Goal: Information Seeking & Learning: Learn about a topic

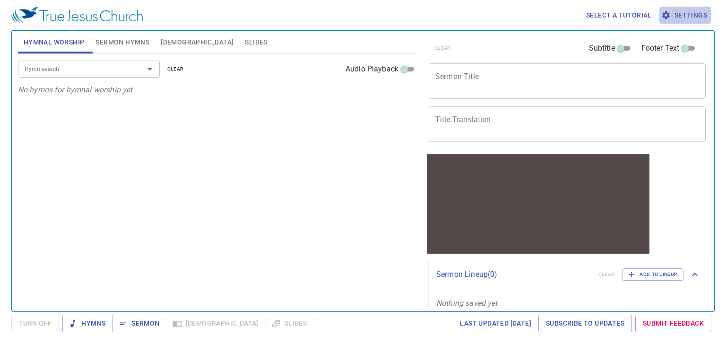
click at [705, 17] on span "Settings" at bounding box center [685, 15] width 44 height 12
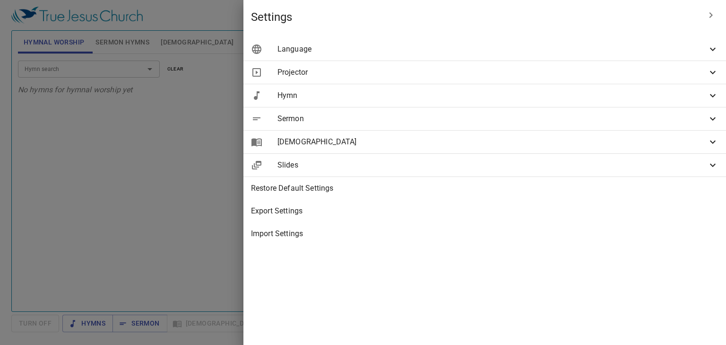
click at [569, 55] on div "Language" at bounding box center [484, 49] width 483 height 23
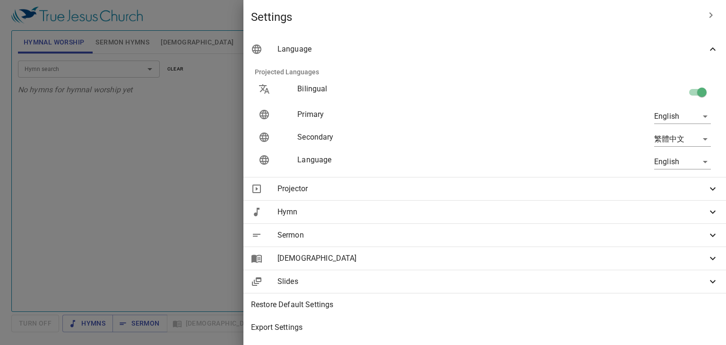
click at [697, 91] on input "checkbox" at bounding box center [702, 94] width 54 height 18
checkbox input "false"
click at [679, 119] on body "Select a tutorial Settings Hymnal Worship Sermon Hymns [DEMOGRAPHIC_DATA] Slide…" at bounding box center [363, 172] width 726 height 345
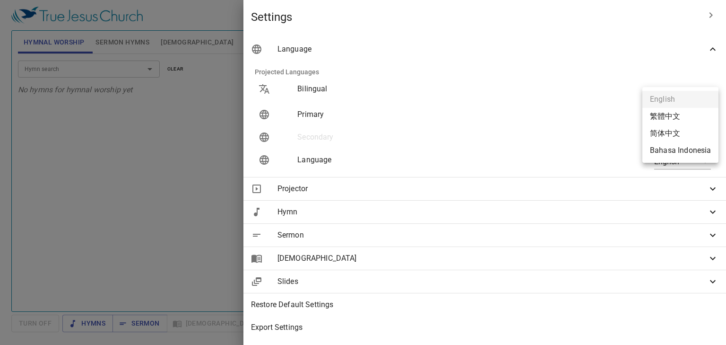
click at [668, 135] on li "简体中文" at bounding box center [680, 133] width 76 height 17
type input "zh-simple"
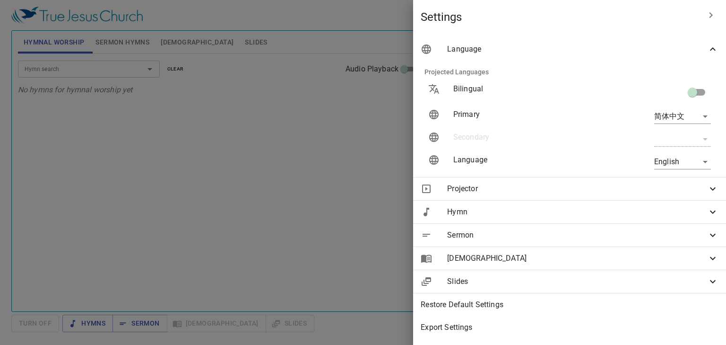
click at [690, 57] on div "Language" at bounding box center [569, 49] width 313 height 23
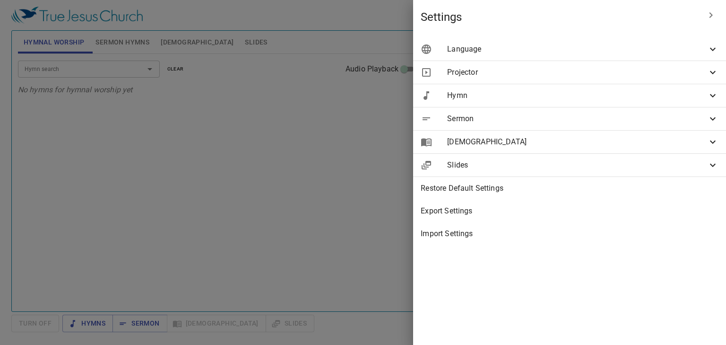
click at [654, 47] on span "Language" at bounding box center [577, 48] width 260 height 11
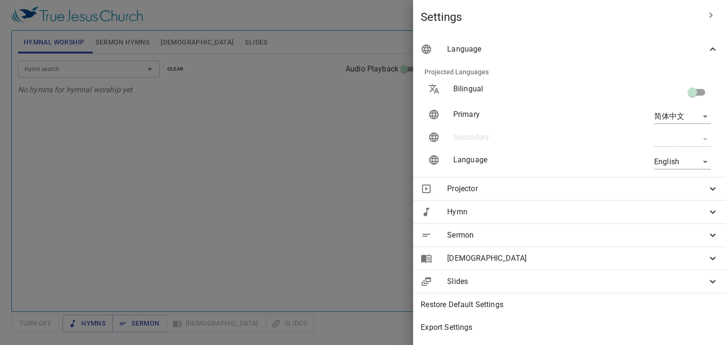
click at [669, 160] on body "Select a tutorial Settings Hymnal Worship Sermon Hymns [DEMOGRAPHIC_DATA] Slide…" at bounding box center [363, 172] width 726 height 345
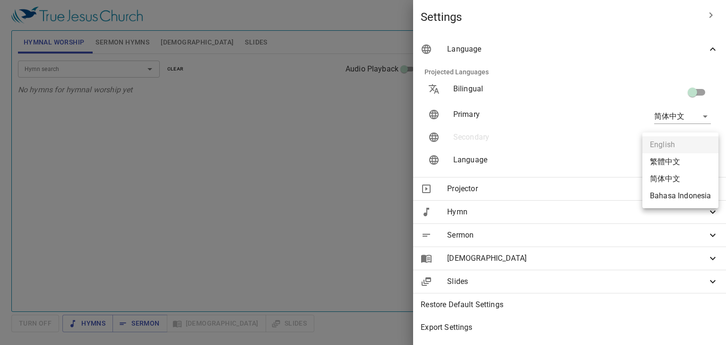
click at [664, 174] on li "简体中文" at bounding box center [680, 178] width 76 height 17
type input "zh-simple"
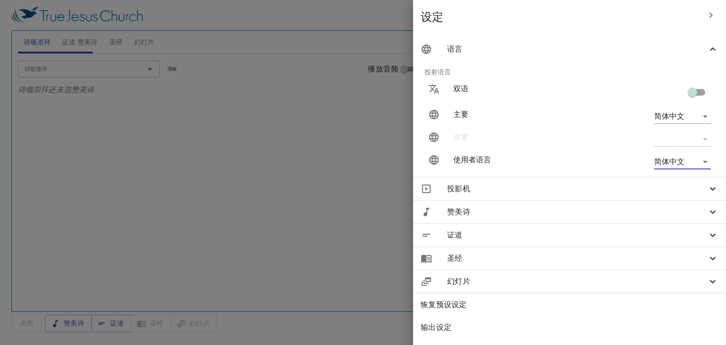
click at [164, 179] on div at bounding box center [363, 172] width 726 height 345
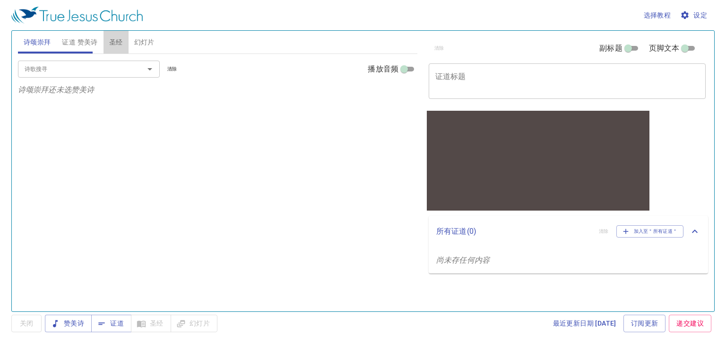
click at [114, 43] on span "圣经" at bounding box center [116, 42] width 14 height 12
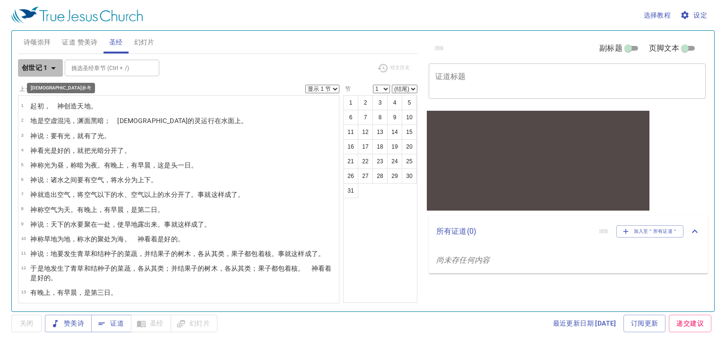
click at [43, 69] on b "创世记 1" at bounding box center [35, 68] width 26 height 12
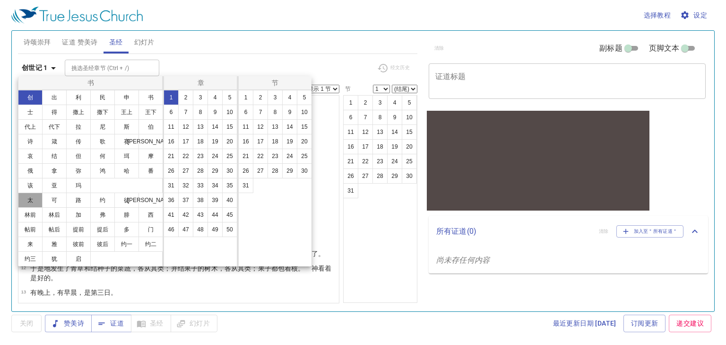
click at [31, 199] on button "太" at bounding box center [30, 199] width 25 height 15
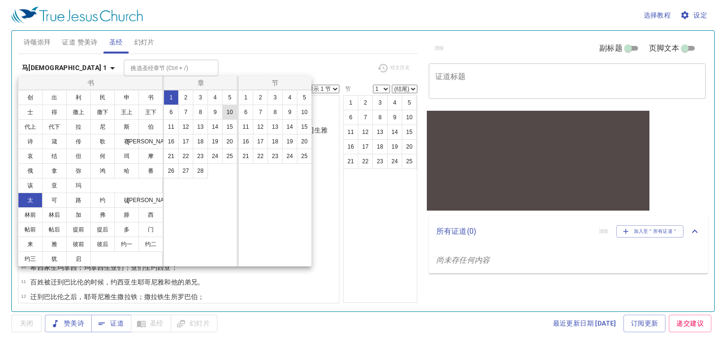
click at [225, 116] on button "10" at bounding box center [229, 111] width 15 height 15
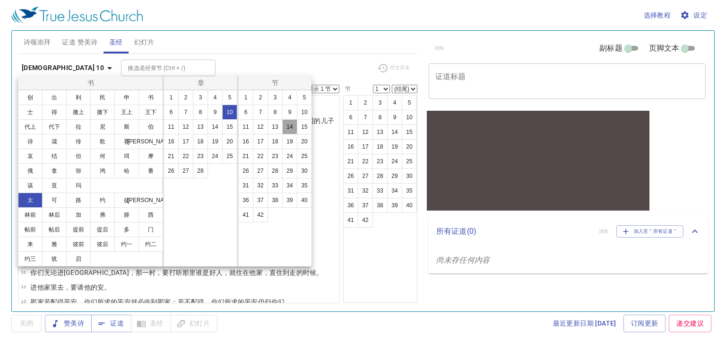
click at [286, 129] on button "14" at bounding box center [289, 126] width 15 height 15
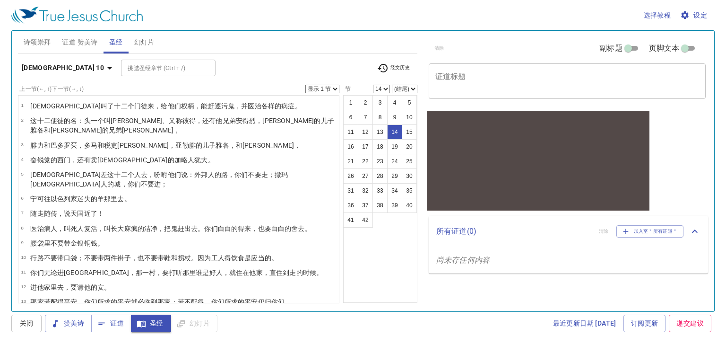
scroll to position [109, 0]
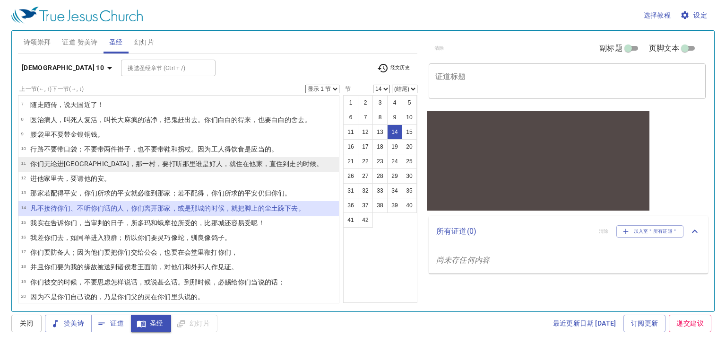
click at [182, 160] on wg1833 "那里 谁 是 好人，就住 在他家 ，直住到 走 的时候。" at bounding box center [252, 164] width 140 height 8
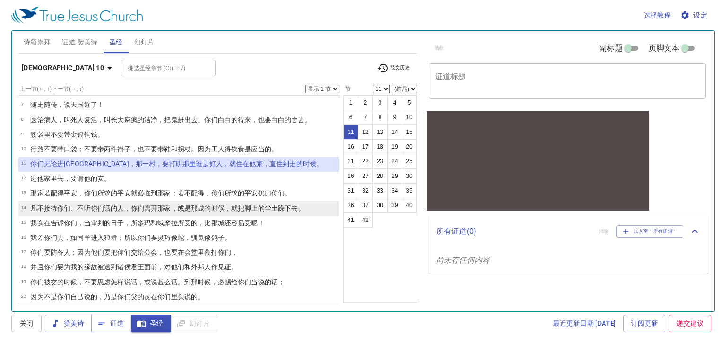
click at [138, 204] on wg3056 "的人，你们离开 那 家 ，或是 那城 的时候，就把脚上 的尘土 跺下去 。" at bounding box center [208, 208] width 194 height 8
select select "14"
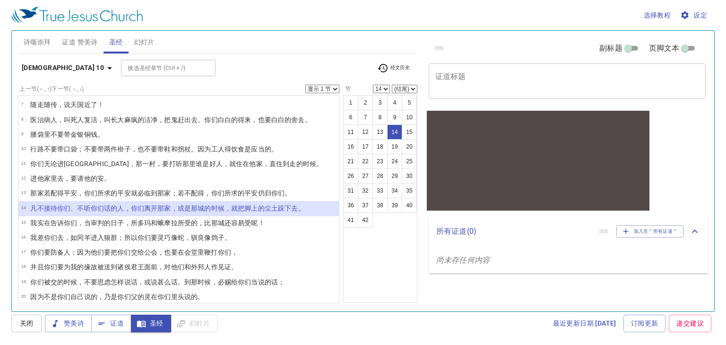
click at [17, 51] on div "诗颂崇拜 证道 赞美诗 圣经 幻灯片 诗歌搜寻 诗歌搜寻 清除 播放音频 诗颂崇拜还未选赞美诗 诗歌搜寻 诗歌搜寻 清除 播放音频 证道还未选赞美诗 马太福音…" at bounding box center [217, 167] width 407 height 280
click at [29, 62] on b "[DEMOGRAPHIC_DATA] 10" at bounding box center [63, 68] width 82 height 12
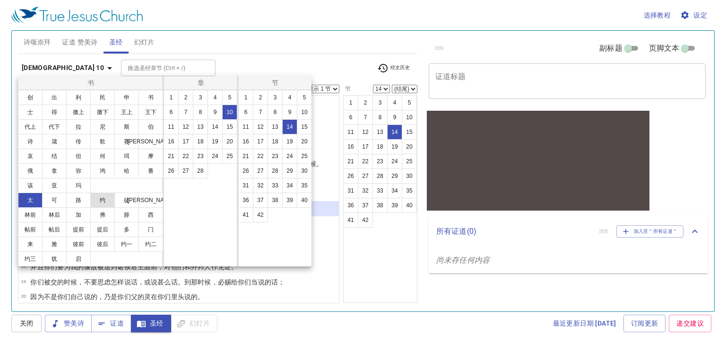
click at [101, 204] on button "约" at bounding box center [102, 199] width 25 height 15
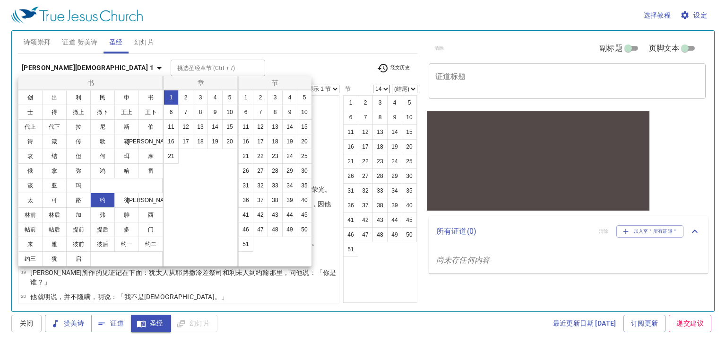
scroll to position [0, 0]
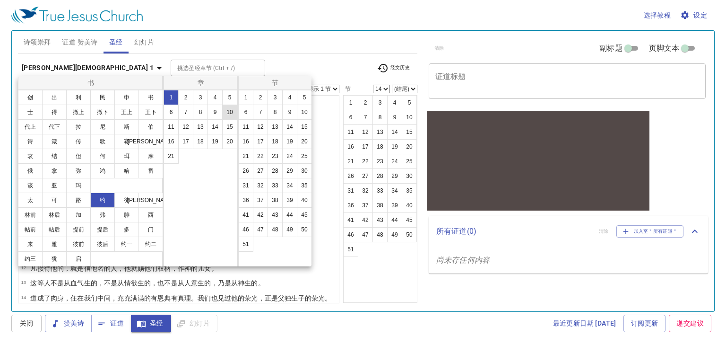
click at [228, 112] on button "10" at bounding box center [229, 111] width 15 height 15
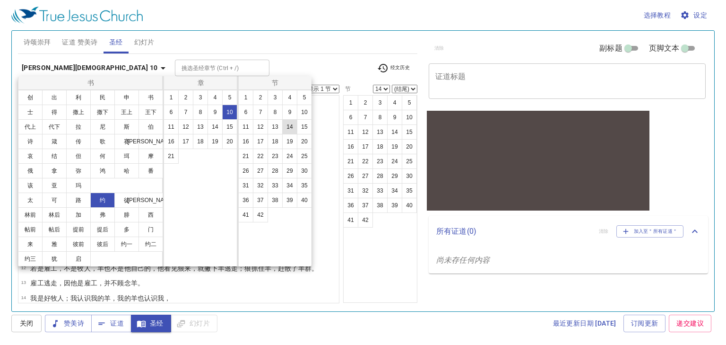
click at [287, 125] on button "14" at bounding box center [289, 126] width 15 height 15
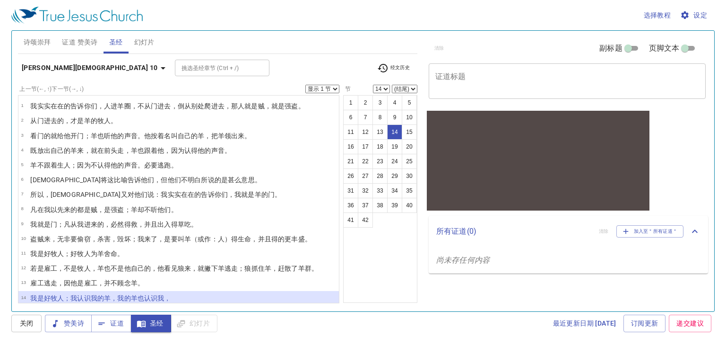
scroll to position [99, 0]
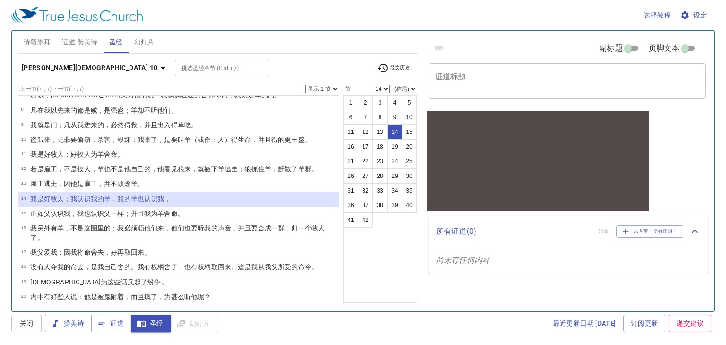
click at [332, 91] on select "显示 1 节 显示 2 节 显示 3 节 显示 4 节 显示 5 节" at bounding box center [322, 89] width 34 height 9
select select "3"
click at [305, 85] on select "显示 1 节 显示 2 节 显示 3 节 显示 4 节 显示 5 节" at bounding box center [322, 89] width 34 height 9
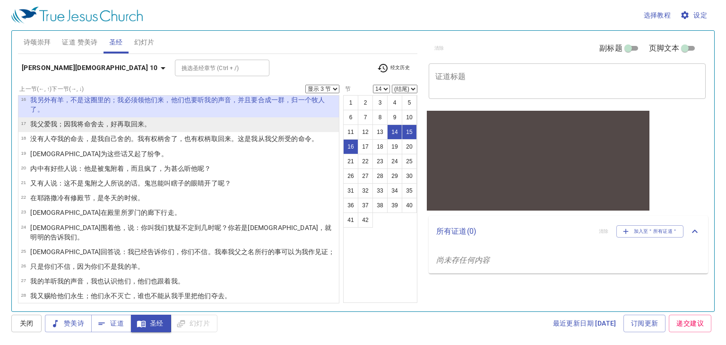
scroll to position [326, 0]
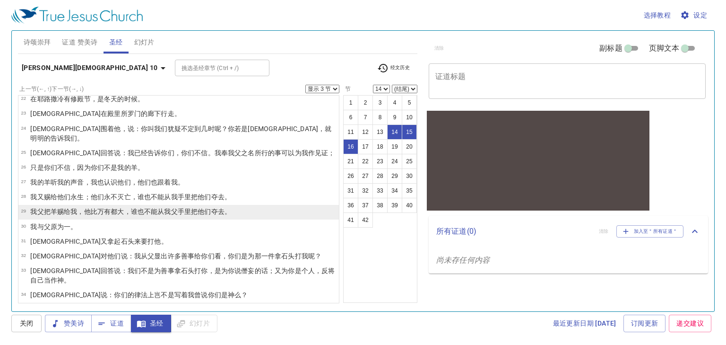
click at [148, 208] on wg2532 "不 能 从 我 父 [PERSON_NAME] 把他们夺去 。" at bounding box center [187, 212] width 87 height 8
select select "29"
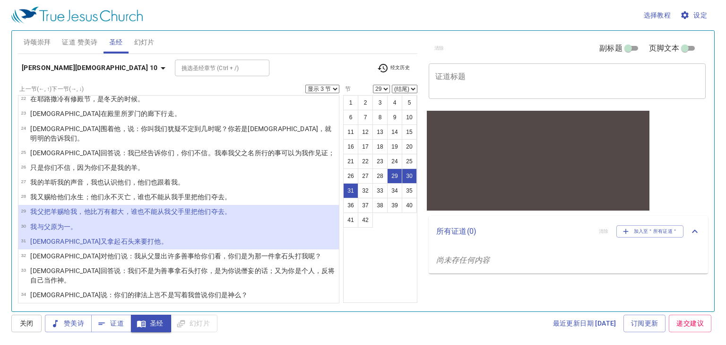
click at [330, 89] on select "显示 1 节 显示 2 节 显示 3 节 显示 4 节 显示 5 节" at bounding box center [322, 89] width 34 height 9
select select "1"
click at [305, 85] on select "显示 1 节 显示 2 节 显示 3 节 显示 4 节 显示 5 节" at bounding box center [322, 89] width 34 height 9
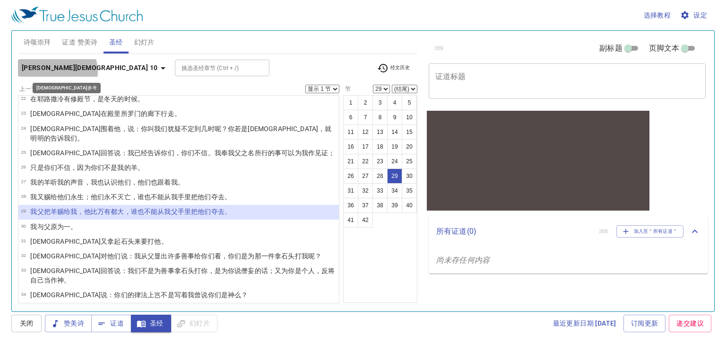
click at [57, 71] on b "[PERSON_NAME][DEMOGRAPHIC_DATA] 10" at bounding box center [90, 68] width 136 height 12
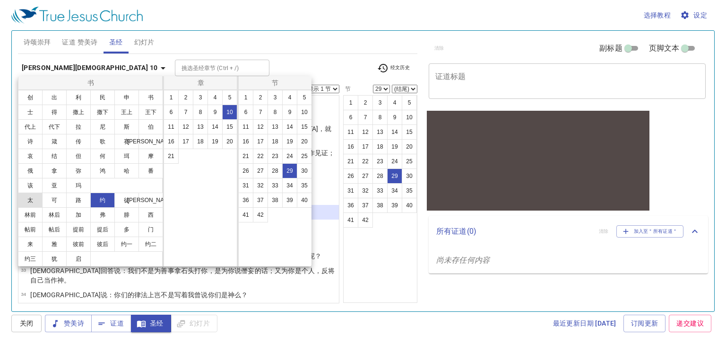
click at [30, 204] on button "太" at bounding box center [30, 199] width 25 height 15
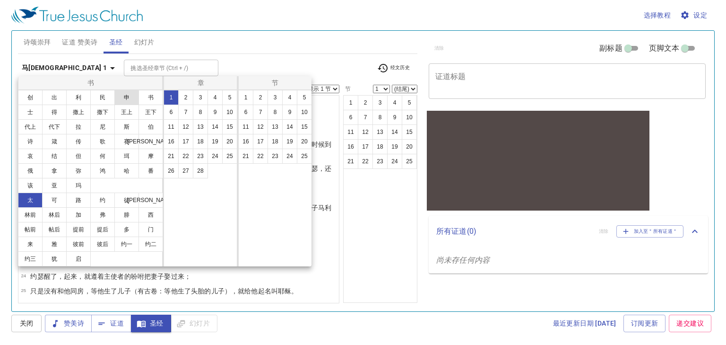
scroll to position [0, 0]
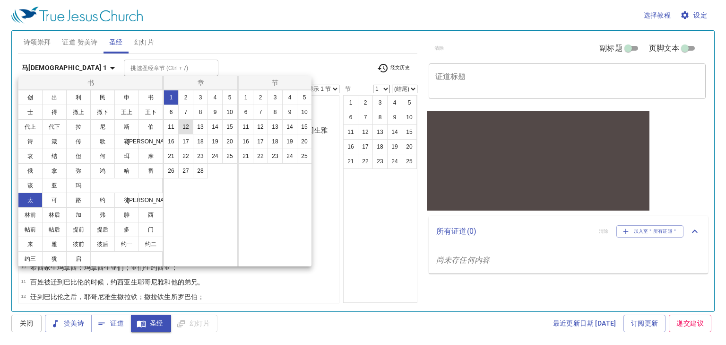
click at [189, 131] on button "12" at bounding box center [185, 126] width 15 height 15
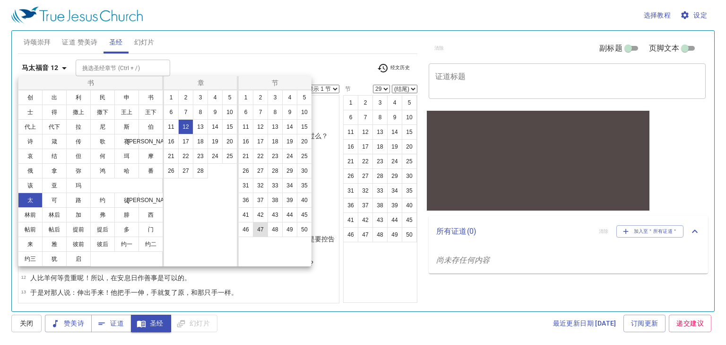
click at [263, 228] on button "47" at bounding box center [260, 229] width 15 height 15
select select "47"
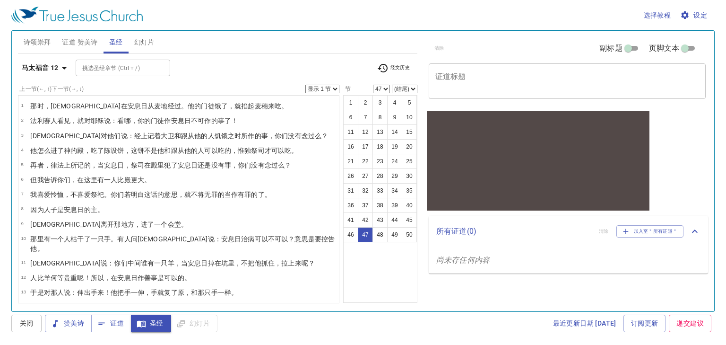
scroll to position [585, 0]
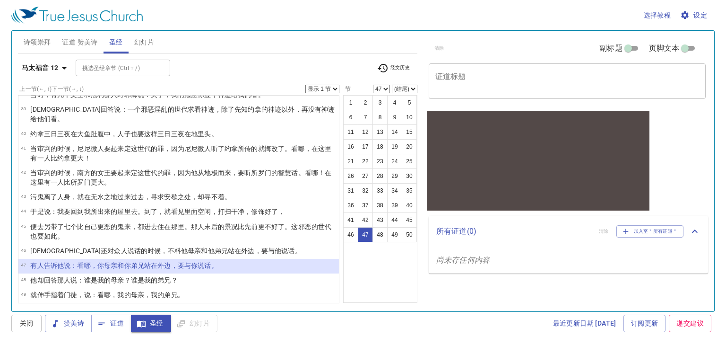
click at [329, 87] on select "显示 1 节 显示 2 节 显示 3 节 显示 4 节 显示 5 节" at bounding box center [322, 89] width 34 height 9
click at [305, 85] on select "显示 1 节 显示 2 节 显示 3 节 显示 4 节 显示 5 节" at bounding box center [322, 89] width 34 height 9
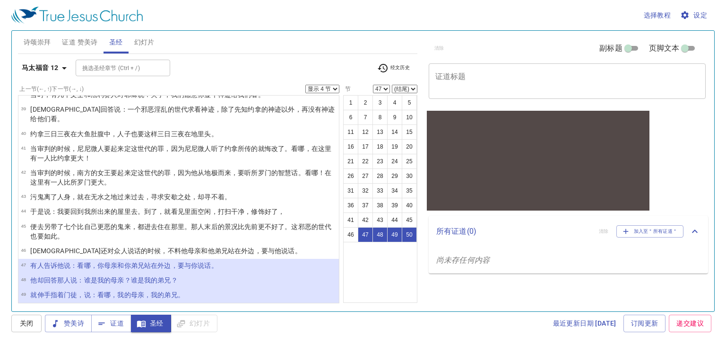
click at [40, 65] on b "马太福音 12" at bounding box center [40, 68] width 37 height 12
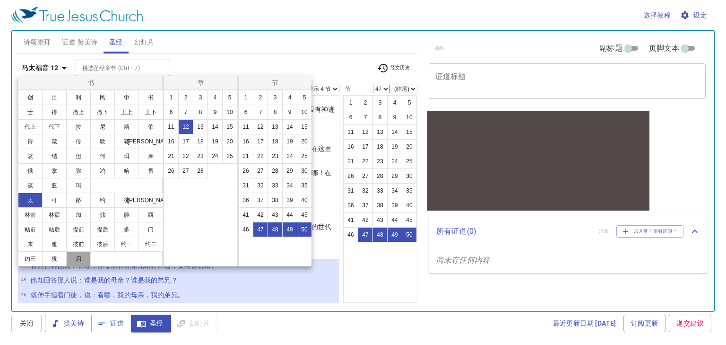
click at [84, 257] on button "启" at bounding box center [78, 258] width 25 height 15
select select "1"
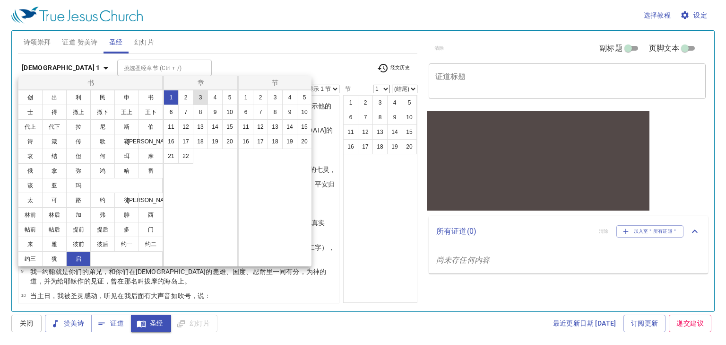
click at [199, 95] on button "3" at bounding box center [200, 97] width 15 height 15
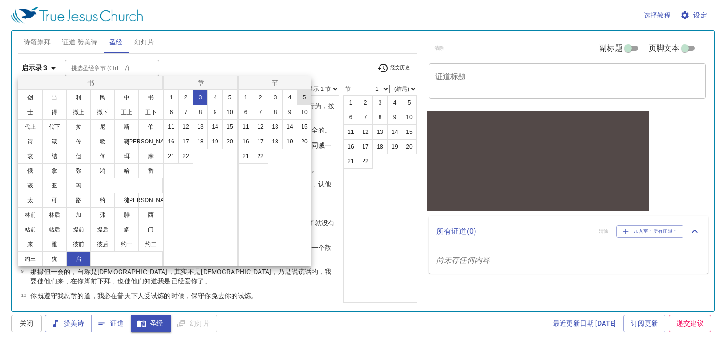
click at [302, 96] on button "5" at bounding box center [304, 97] width 15 height 15
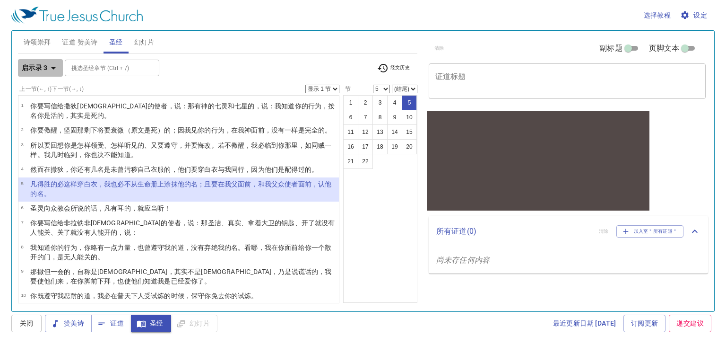
click at [42, 68] on b "启示录 3" at bounding box center [35, 68] width 26 height 12
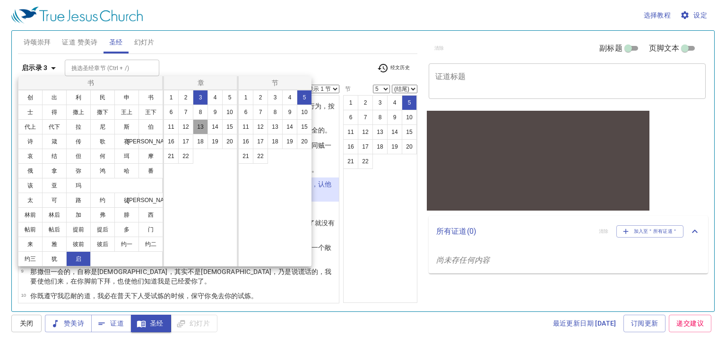
click at [205, 125] on button "13" at bounding box center [200, 126] width 15 height 15
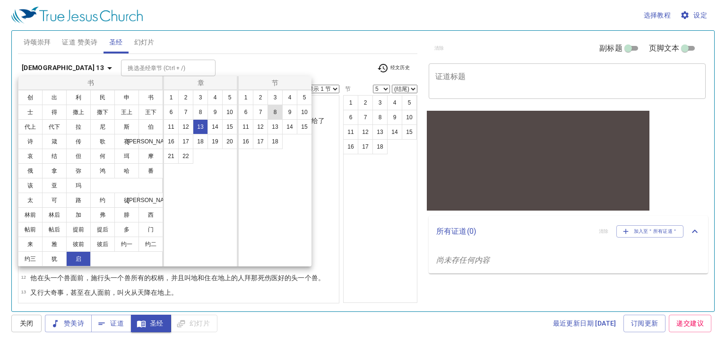
click at [275, 114] on button "8" at bounding box center [275, 111] width 15 height 15
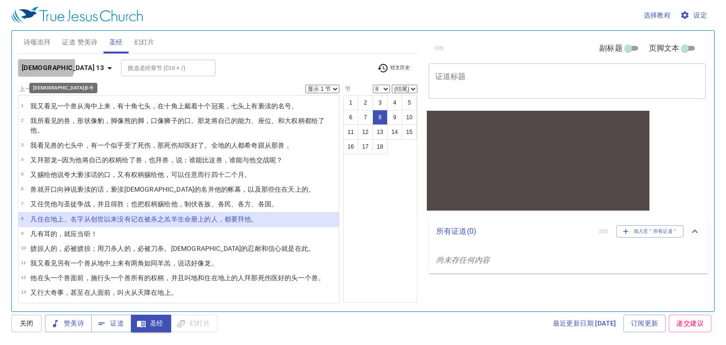
click at [45, 64] on b "[DEMOGRAPHIC_DATA] 13" at bounding box center [63, 68] width 82 height 12
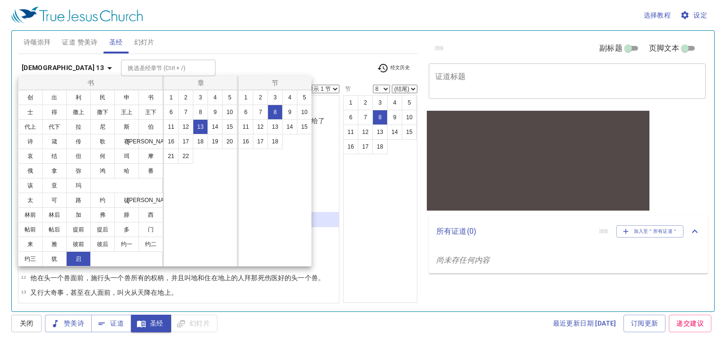
click at [182, 164] on div "1 2 3 4 5 6 7 8 9 10 11 12 13 14 15 16 17 18 19 20 21 22" at bounding box center [201, 178] width 74 height 176
click at [200, 156] on ul "1 2 3 4 5 6 7 8 9 10 11 12 13 14 15 16 17 18 19 20 21 22" at bounding box center [200, 126] width 73 height 73
click at [190, 158] on button "22" at bounding box center [185, 155] width 15 height 15
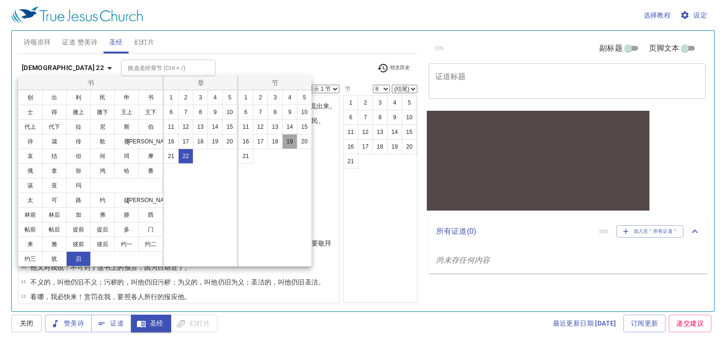
click at [284, 142] on button "19" at bounding box center [289, 141] width 15 height 15
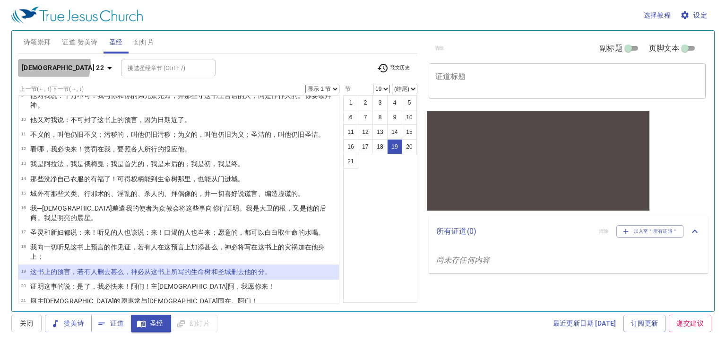
click at [104, 64] on icon "button" at bounding box center [109, 67] width 11 height 11
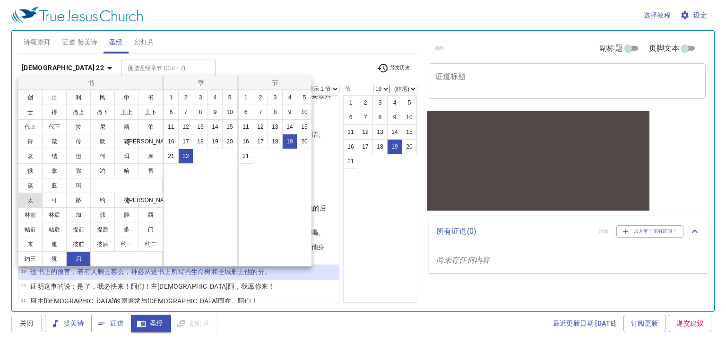
click at [26, 204] on button "太" at bounding box center [30, 199] width 25 height 15
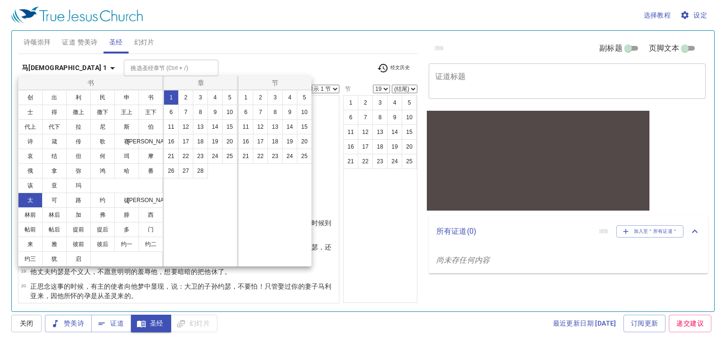
scroll to position [0, 0]
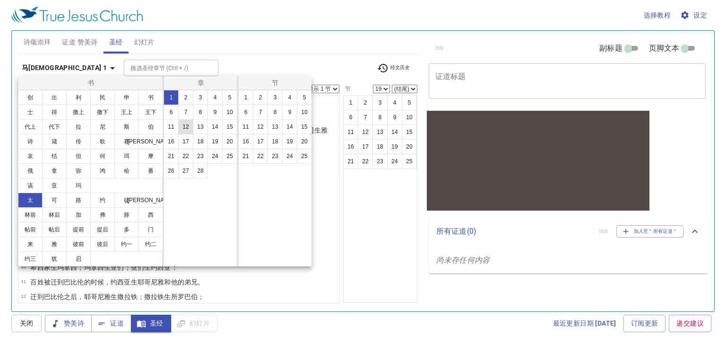
click at [184, 128] on button "12" at bounding box center [185, 126] width 15 height 15
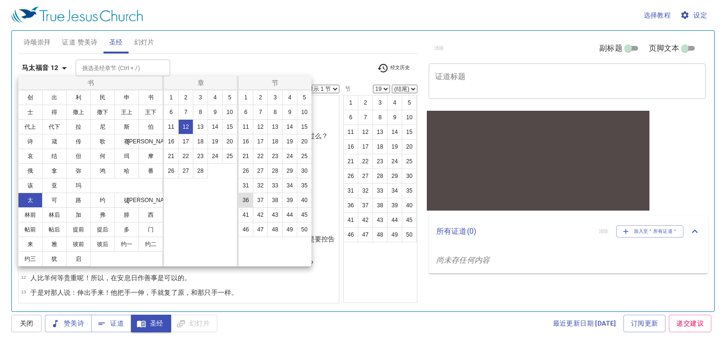
click at [248, 200] on button "36" at bounding box center [245, 199] width 15 height 15
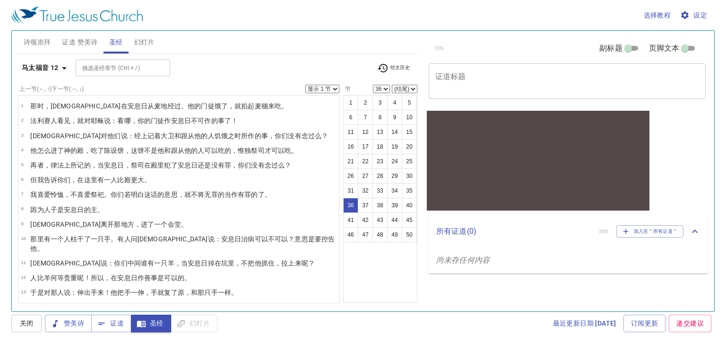
scroll to position [442, 0]
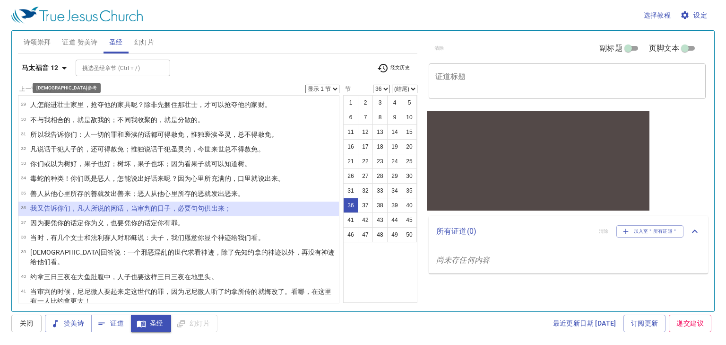
click at [49, 70] on b "马太福音 12" at bounding box center [40, 68] width 37 height 12
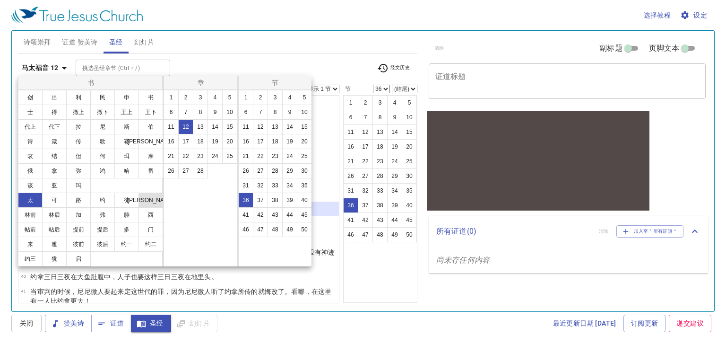
click at [146, 200] on button "[PERSON_NAME]" at bounding box center [151, 199] width 25 height 15
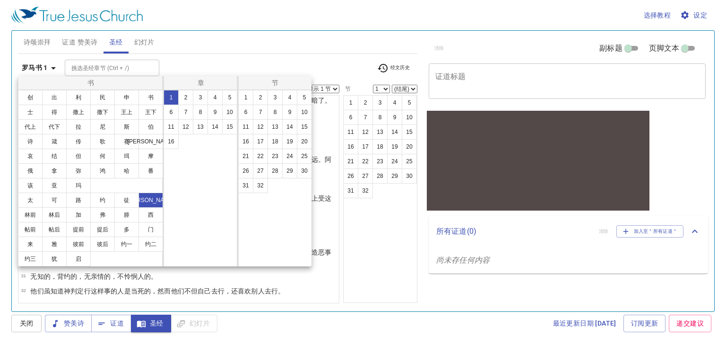
scroll to position [0, 0]
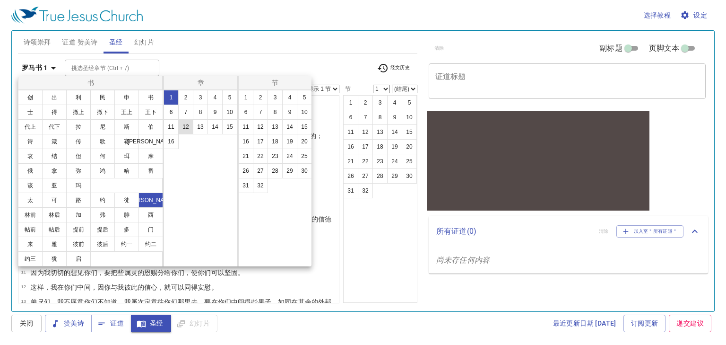
click at [191, 126] on button "12" at bounding box center [185, 126] width 15 height 15
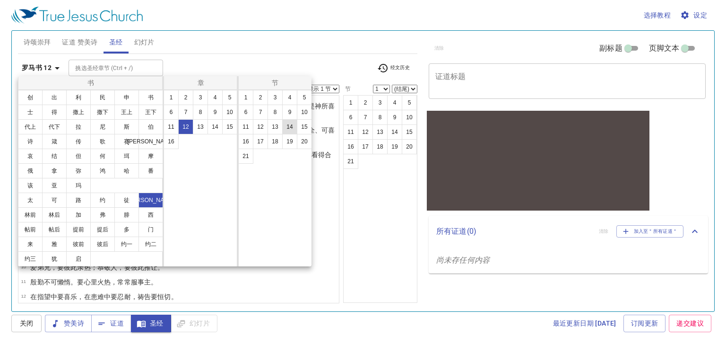
click at [286, 126] on button "14" at bounding box center [289, 126] width 15 height 15
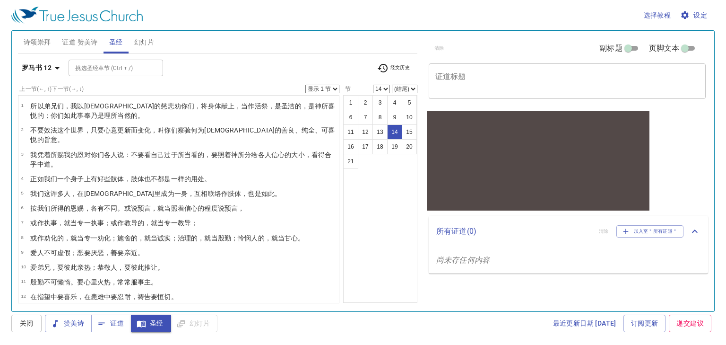
scroll to position [118, 0]
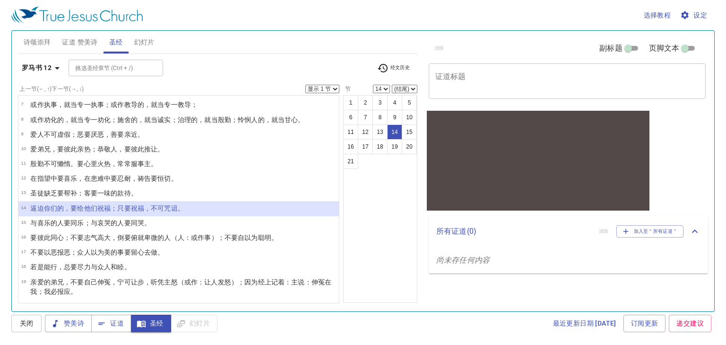
click at [54, 65] on icon "button" at bounding box center [57, 67] width 11 height 11
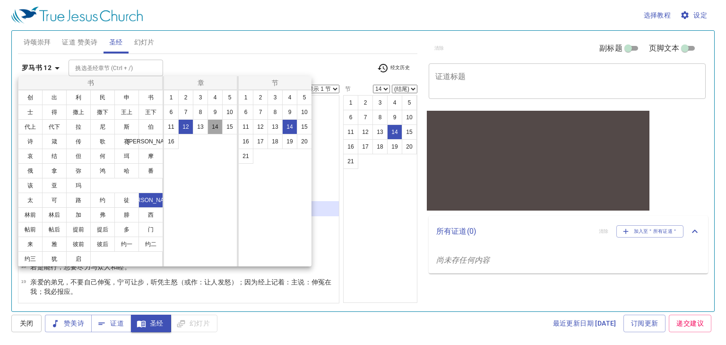
click at [214, 128] on button "14" at bounding box center [215, 126] width 15 height 15
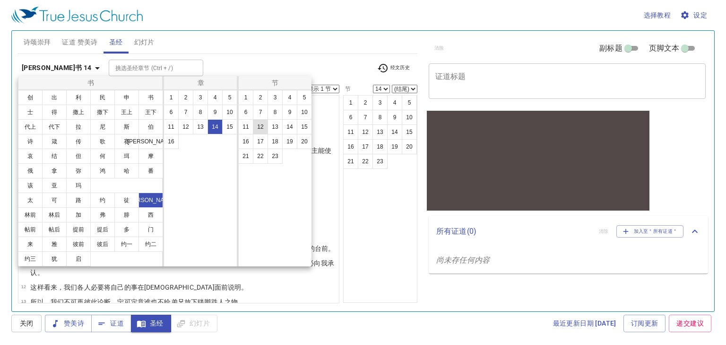
click at [259, 128] on button "12" at bounding box center [260, 126] width 15 height 15
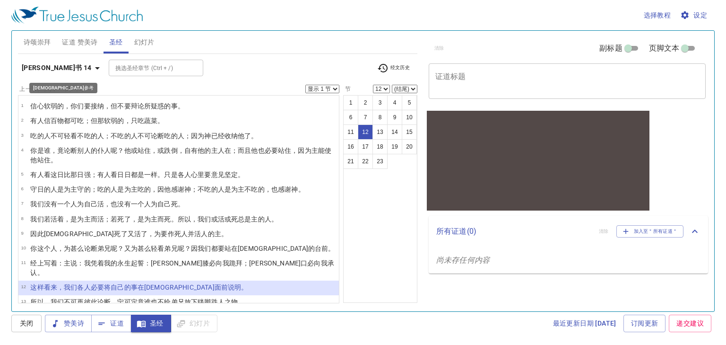
click at [42, 69] on b "[PERSON_NAME]书 14" at bounding box center [57, 68] width 70 height 12
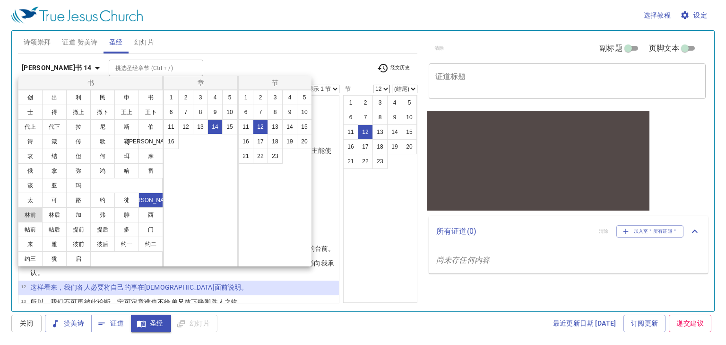
click at [35, 212] on button "林前" at bounding box center [30, 214] width 25 height 15
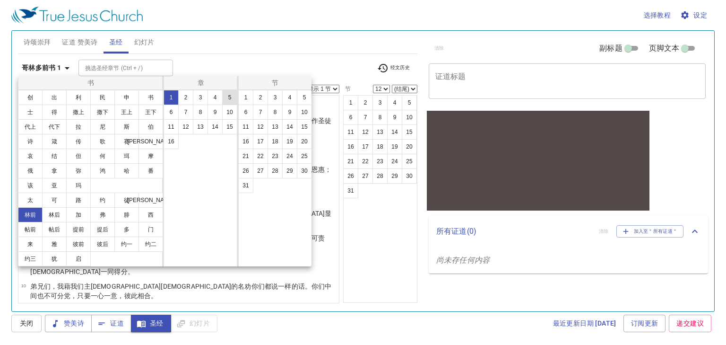
click at [226, 97] on button "5" at bounding box center [229, 97] width 15 height 15
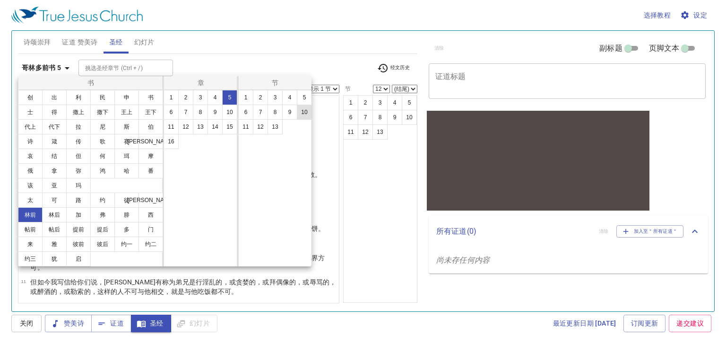
click at [301, 117] on button "10" at bounding box center [304, 111] width 15 height 15
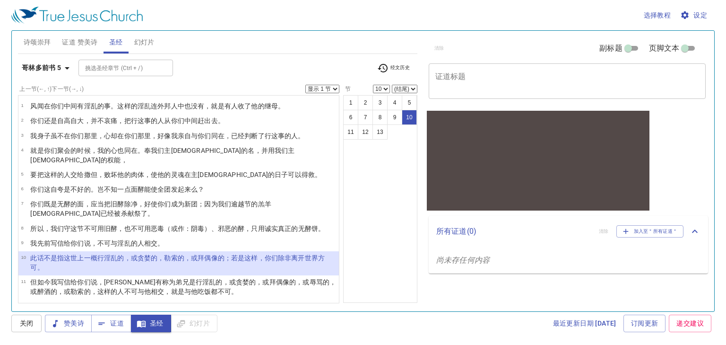
click at [49, 74] on button "哥林多前书 5" at bounding box center [47, 67] width 59 height 17
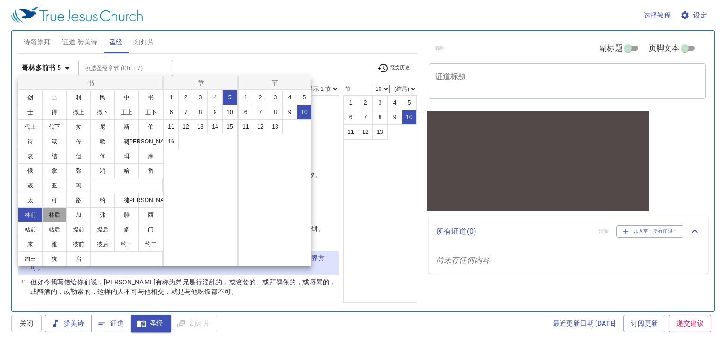
click at [56, 218] on button "林后" at bounding box center [54, 214] width 25 height 15
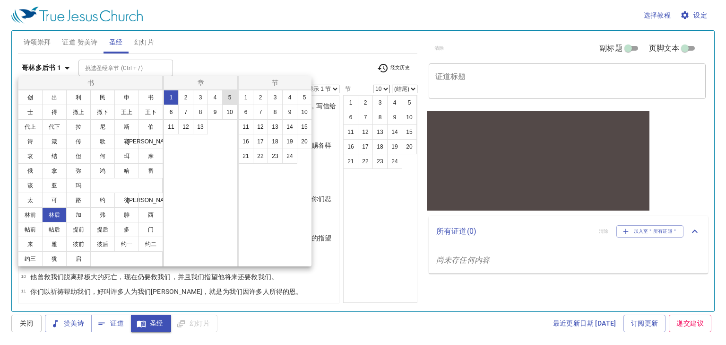
click at [228, 101] on button "5" at bounding box center [229, 97] width 15 height 15
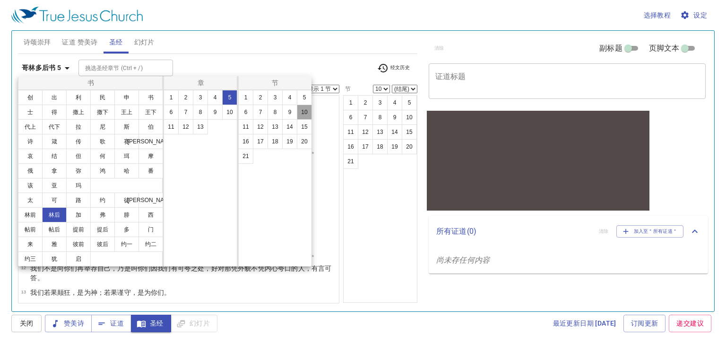
click at [307, 113] on button "10" at bounding box center [304, 111] width 15 height 15
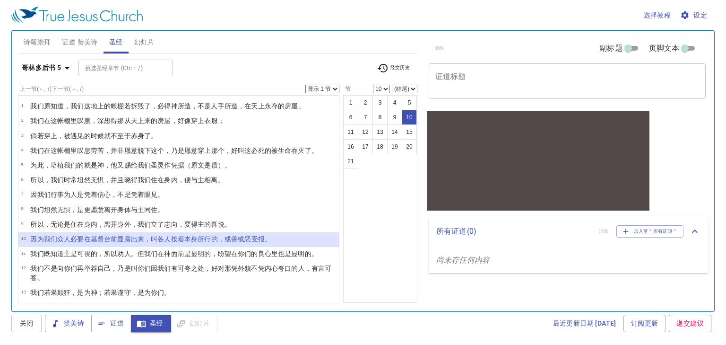
click at [38, 67] on b "哥林多后书 5" at bounding box center [42, 68] width 40 height 12
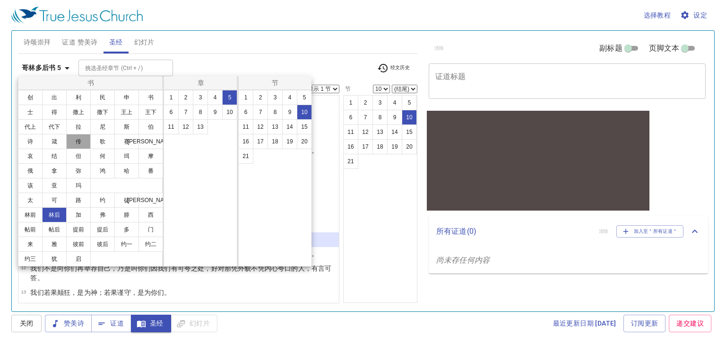
click at [81, 140] on button "传" at bounding box center [78, 141] width 25 height 15
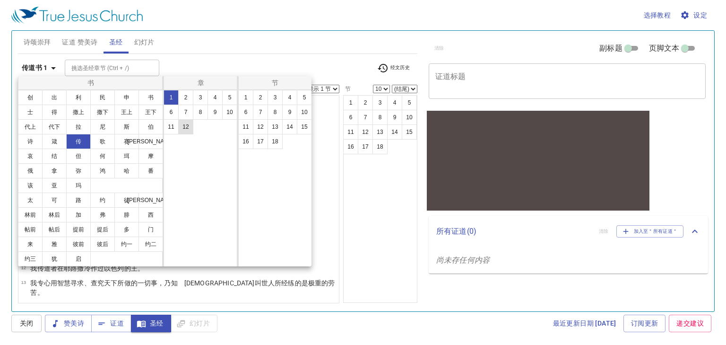
click at [186, 130] on button "12" at bounding box center [185, 126] width 15 height 15
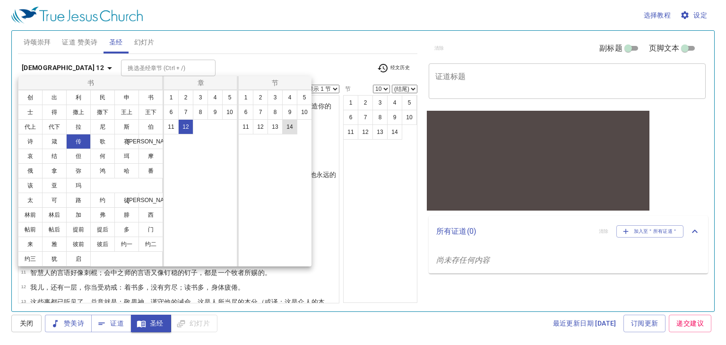
click at [288, 126] on button "14" at bounding box center [289, 126] width 15 height 15
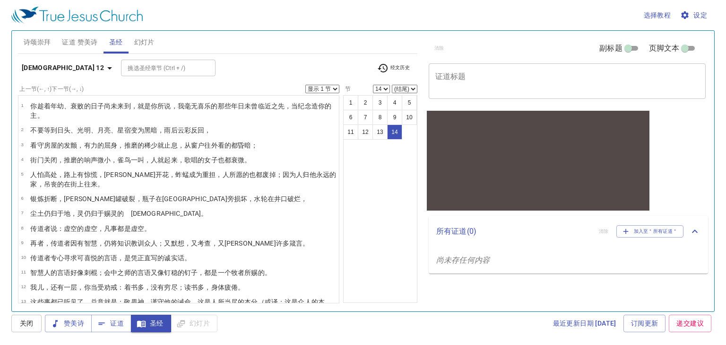
scroll to position [35, 0]
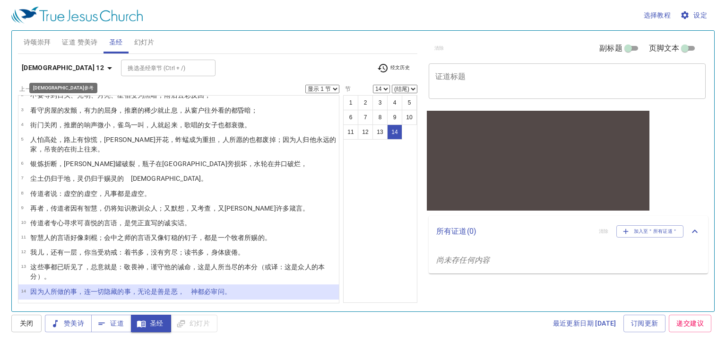
click at [41, 71] on b "[DEMOGRAPHIC_DATA] 12" at bounding box center [63, 68] width 82 height 12
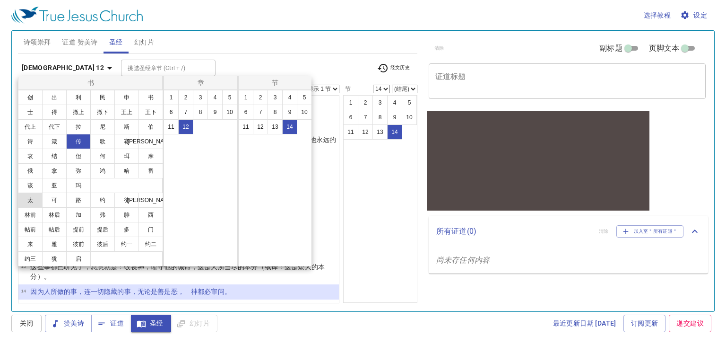
click at [34, 200] on button "太" at bounding box center [30, 199] width 25 height 15
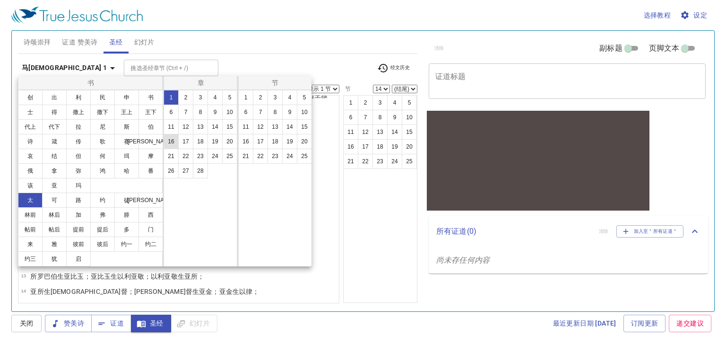
scroll to position [0, 0]
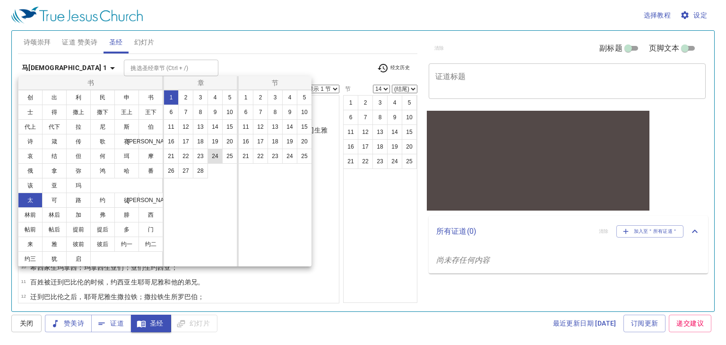
click at [217, 157] on button "24" at bounding box center [215, 155] width 15 height 15
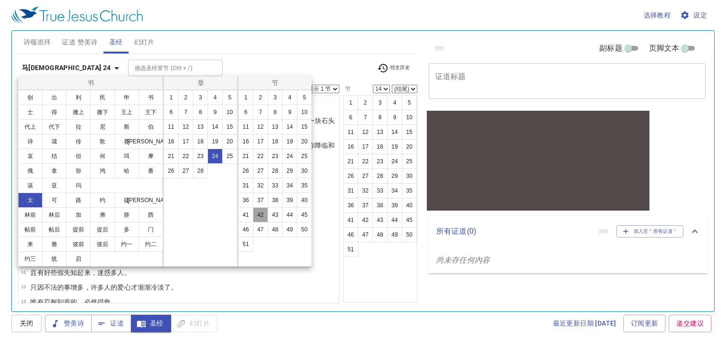
click at [256, 214] on button "42" at bounding box center [260, 214] width 15 height 15
select select "42"
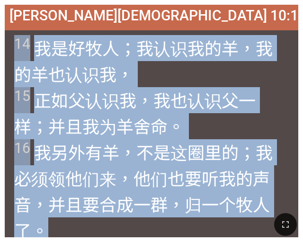
drag, startPoint x: 62, startPoint y: 221, endPoint x: 10, endPoint y: 57, distance: 172.7
click at [10, 4] on div "诗颂崇拜 诗颂崇拜 [PERSON_NAME][DEMOGRAPHIC_DATA] 10:14-16 [PERSON_NAME][DEMOGRAPHIC_DA…" at bounding box center [151, 4] width 295 height 0
copy span "14 我 是 好 牧人 ；我认识 我的 羊，我的 羊也 认识 我， 15 正如 父 认识 我 ，我也 认识 父 一样；并且 我 为 羊 舍 命 。 16 我另…"
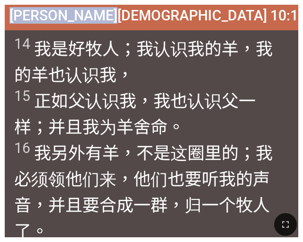
drag, startPoint x: 96, startPoint y: 17, endPoint x: 209, endPoint y: 11, distance: 113.6
click at [209, 11] on span "约翰福音 10:14-16" at bounding box center [167, 15] width 317 height 17
copy span "约翰福音 10:14-16"
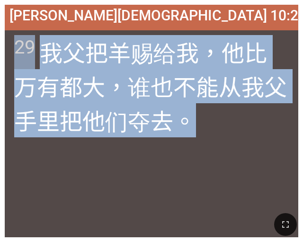
drag, startPoint x: 196, startPoint y: 118, endPoint x: 17, endPoint y: 45, distance: 193.0
click at [17, 45] on span "29 我 父 把羊赐给 我 ，他比万有 都大 ，谁也 不 能 从 我 父 手里 把他们夺去 。" at bounding box center [151, 86] width 274 height 102
copy span "29 我 父 把羊赐给 我 ，他比万有 都大 ，谁也 不 能 从 我 父 手里 把他们夺去 。"
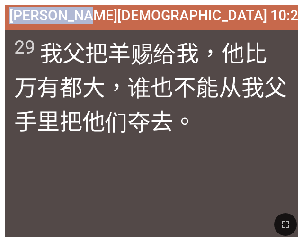
drag, startPoint x: 103, startPoint y: 13, endPoint x: 199, endPoint y: 13, distance: 96.4
click at [199, 13] on span "约翰福音 10:29" at bounding box center [157, 15] width 296 height 17
copy span "约翰福音 10:29"
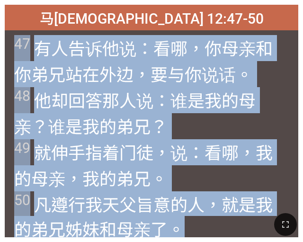
drag, startPoint x: 180, startPoint y: 221, endPoint x: 17, endPoint y: 49, distance: 237.1
click at [17, 4] on div "诗颂崇拜 诗颂崇拜 马太福音 12:47-50 马太福音 12:47-50 47 有人 告诉 他 说：看哪 ，你 母亲 和 你 弟兄 站在 外边 ，要 与你 …" at bounding box center [151, 4] width 295 height 0
copy span "47 有人 告诉 他 说：看哪 ，你 母亲 和 你 弟兄 站在 外边 ，要 与你 说话 。 48 他却 回答 那人说 ：谁 是 我的 母亲 ？谁 是 我的 弟…"
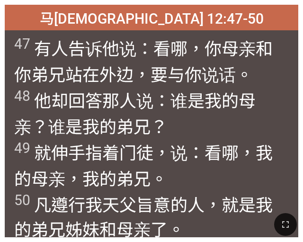
click at [93, 13] on div "马太福音 12:47-50" at bounding box center [151, 18] width 293 height 26
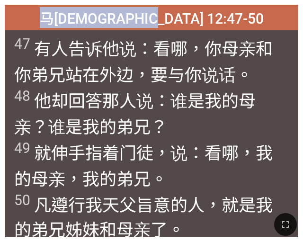
drag, startPoint x: 94, startPoint y: 15, endPoint x: 212, endPoint y: 19, distance: 118.3
click at [212, 19] on div "马太福音 12:47-50" at bounding box center [151, 18] width 293 height 26
copy span "马太福音 12:47-50"
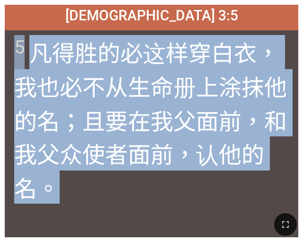
drag, startPoint x: 97, startPoint y: 182, endPoint x: 12, endPoint y: 39, distance: 166.8
click at [12, 39] on div "5 凡得胜的 必这样穿 白 衣 ，我也 必不 从 生命 册 上涂抹 他的 名 ；且 要在我 父 面前 ，和 我父众使者 面前 ，认 他的 名 。" at bounding box center [151, 133] width 293 height 207
copy span "5 凡得胜的 必这样穿 白 衣 ，我也 必不 从 生命 册 上涂抹 他的 名 ；且 要在我 父 面前 ，和 我父众使者 面前 ，认 他的 名 。"
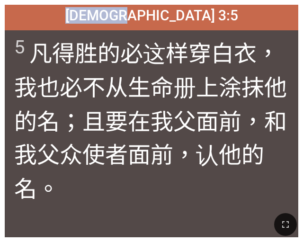
drag, startPoint x: 118, startPoint y: 19, endPoint x: 197, endPoint y: 13, distance: 78.7
click at [197, 13] on div "启示录 3:5" at bounding box center [151, 18] width 293 height 26
copy span "启示录 3:5"
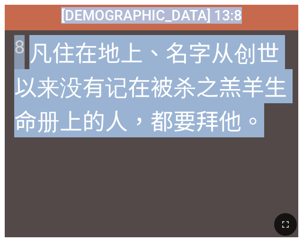
drag, startPoint x: 260, startPoint y: 125, endPoint x: -9, endPoint y: 49, distance: 280.6
click at [0, 4] on html "诗颂崇拜 诗颂崇拜 启示录 13:8 启示录 13:8 8 凡 住 在地 上 、名字 从 创世 以来没有 记 在被杀之 羔羊 生命 册 上 的人，都要拜 他 …" at bounding box center [151, 2] width 303 height 4
copy div "启示录 13:8 启示录 13:8 8 凡 住 在地 上 、名字 从 创世 以来没有 记 在被杀之 羔羊 生命 册 上 的人，都要拜 他 。"
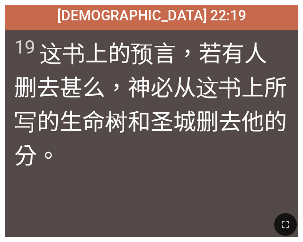
click at [52, 154] on wg3313 "。" at bounding box center [48, 155] width 23 height 27
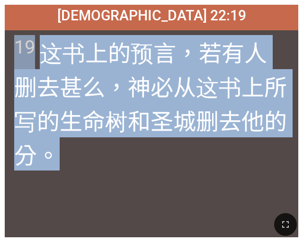
drag, startPoint x: 52, startPoint y: 154, endPoint x: 19, endPoint y: 51, distance: 108.2
click at [19, 51] on span "19 这 书 上的预言 ，若有 人 删去 甚么，神 必从 这书 上 所写 的生命 树和 圣 城 删去 他的 分 。" at bounding box center [151, 102] width 274 height 135
copy span "19 这 书 上的预言 ，若有 人 删去 甚么，神 必从 这书 上 所写 的生命 树和 圣 城 删去 他的 分 。"
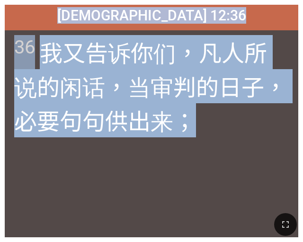
drag, startPoint x: 193, startPoint y: 111, endPoint x: 38, endPoint y: 23, distance: 177.8
click at [38, 23] on div "马太福音 12:36 马太福音 12:36 36 我又 告诉 你们 ，凡 人 所说的 闲 话 ，当 审判 的日子 ，必要句句供 出来； 36 我又 告诉 你们…" at bounding box center [151, 121] width 293 height 232
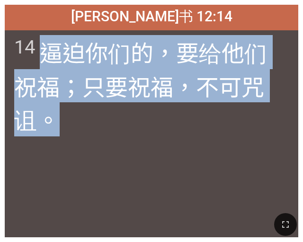
drag, startPoint x: 89, startPoint y: 117, endPoint x: 29, endPoint y: 49, distance: 90.8
click at [29, 49] on span "14 逼迫 你们 的，要给他们祝福 ；只要祝福 ，不可 咒诅 。" at bounding box center [151, 85] width 274 height 101
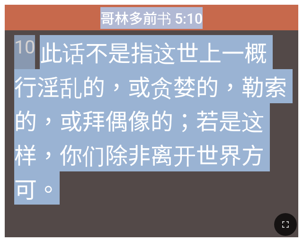
drag, startPoint x: 61, startPoint y: 187, endPoint x: 38, endPoint y: 20, distance: 168.0
click at [38, 20] on div "哥林多前书 5:10 哥林多前书 5:10 10 此话不 是指这 世 上一概 行淫乱的 ，或 贪婪的 ，勒索的 ，或 拜偶像的 ；若是这样， 你们除非 离开 …" at bounding box center [151, 121] width 293 height 232
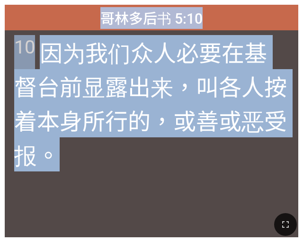
drag, startPoint x: 99, startPoint y: 155, endPoint x: 89, endPoint y: 28, distance: 126.6
click at [89, 28] on div "哥林多后书 5:10 哥林多后书 5:10 10 因为 我们 众人 必要 在基督 台 前 显露出来 ，叫 各人 按着 本身 所行 的，或 善 或 恶 受报 。…" at bounding box center [151, 121] width 293 height 232
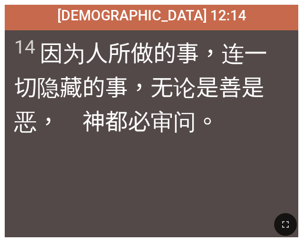
click at [168, 110] on wh430 "都必审问 。" at bounding box center [161, 121] width 113 height 27
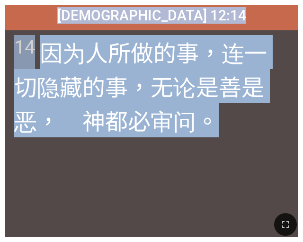
drag, startPoint x: 223, startPoint y: 122, endPoint x: 28, endPoint y: 25, distance: 217.5
click at [28, 25] on div "传道书 12:14 传道书 12:14 14 因为人所做的事 ，连一切隐藏的事 ，无论是善 是恶 ，　神 都必审问 。 14 因为人所做的事 ，连一切隐藏的事…" at bounding box center [151, 121] width 293 height 232
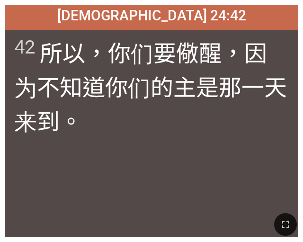
click at [93, 120] on span "42 所以 ，你们要儆醒 ，因为 不 知道 你们的 主 是那一天 来到 。" at bounding box center [151, 86] width 274 height 102
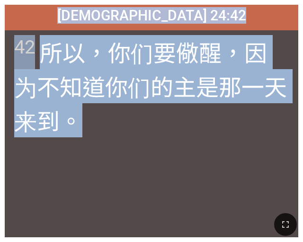
drag, startPoint x: 88, startPoint y: 117, endPoint x: 85, endPoint y: 16, distance: 101.7
click at [85, 16] on div "马太福音 24:42 马太福音 24:42 42 所以 ，你们要儆醒 ，因为 不 知道 你们的 主 是那一天 来到 。 42 所以 ，你们要儆醒 ，因为 不 …" at bounding box center [151, 121] width 293 height 232
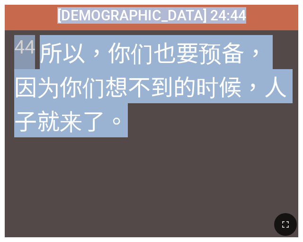
drag, startPoint x: 147, startPoint y: 117, endPoint x: -3, endPoint y: 43, distance: 167.4
click at [0, 4] on html "诗颂崇拜 诗颂崇拜 马太福音 24:44 马太福音 24:44 44 所以 ，你们 也 要 预备 ，因为 你们想 不 到的时候 ，人 子 就来了 。 44 所…" at bounding box center [151, 2] width 303 height 4
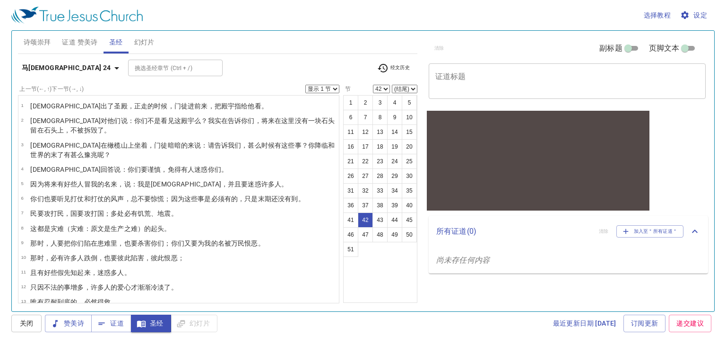
scroll to position [550, 0]
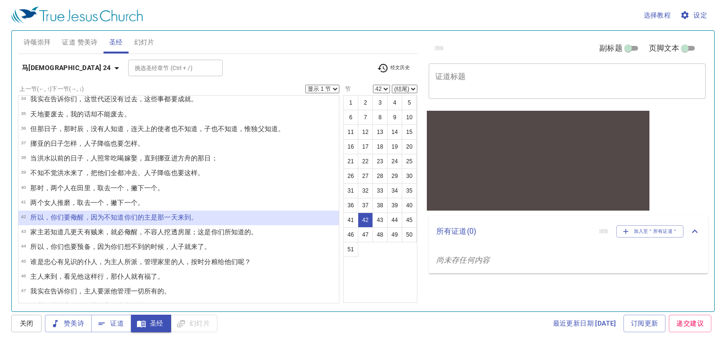
click at [138, 213] on wg1492 "你们的 主 是那一天 来到 。" at bounding box center [161, 217] width 74 height 8
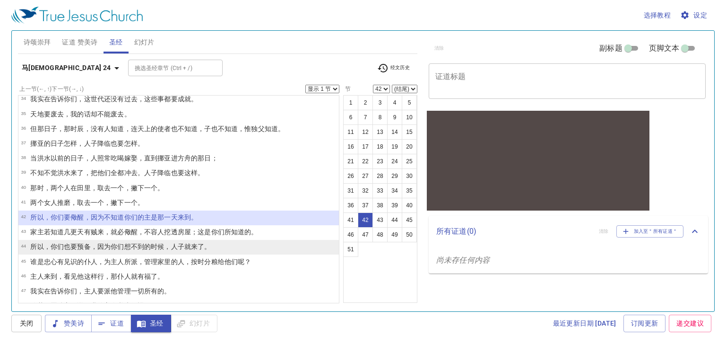
click at [112, 243] on wg3754 "你们想 不 到的时候 ，人 子 就来了 。" at bounding box center [161, 247] width 100 height 8
select select "44"
